Goal: Find specific page/section: Find specific page/section

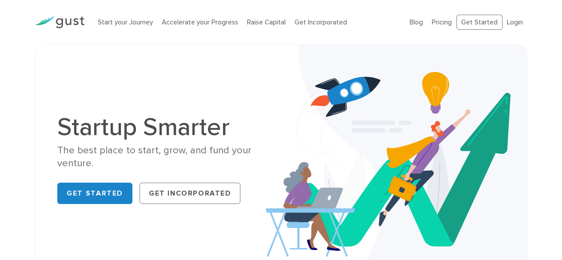
click at [0, 176] on div "Startup Smarter The best place to start, grow, and fund your venture. Get Start…" at bounding box center [281, 160] width 562 height 233
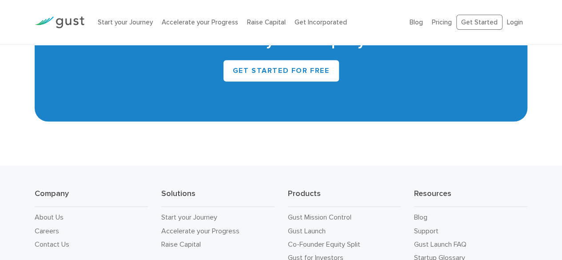
scroll to position [4079, 0]
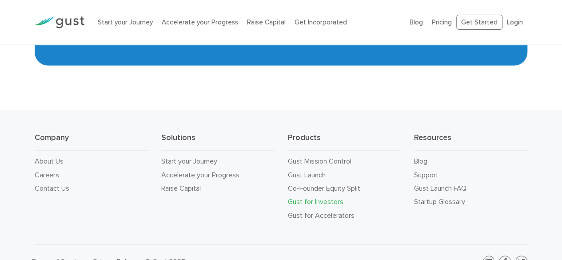
click at [318, 197] on link "Gust for Investors" at bounding box center [316, 201] width 56 height 8
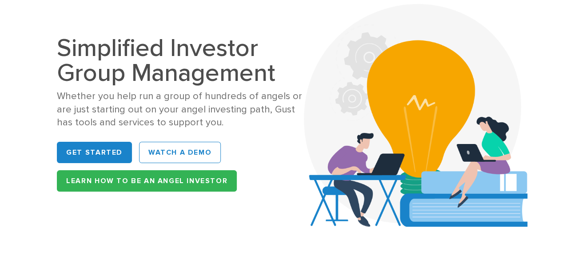
scroll to position [71, 0]
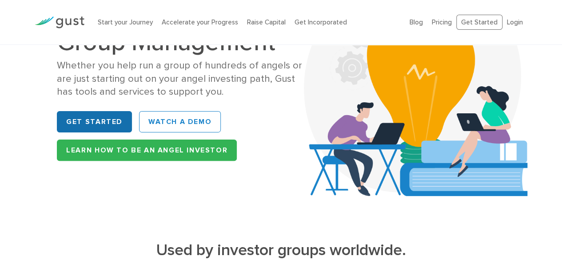
click at [100, 124] on link "Get Started" at bounding box center [94, 121] width 75 height 21
